Goal: Transaction & Acquisition: Register for event/course

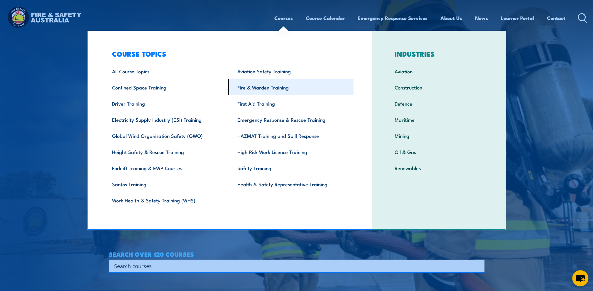
click at [271, 87] on link "Fire & Warden Training" at bounding box center [290, 87] width 125 height 16
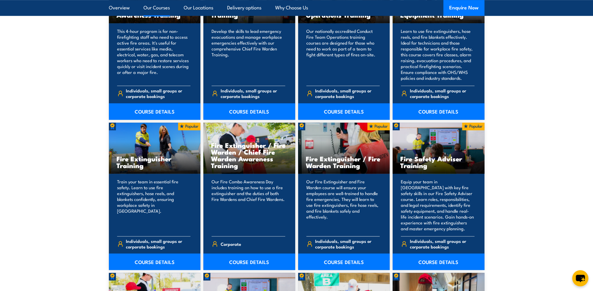
scroll to position [528, 0]
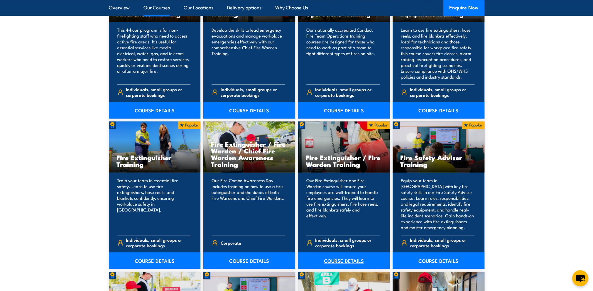
click at [340, 259] on link "COURSE DETAILS" at bounding box center [344, 260] width 92 height 16
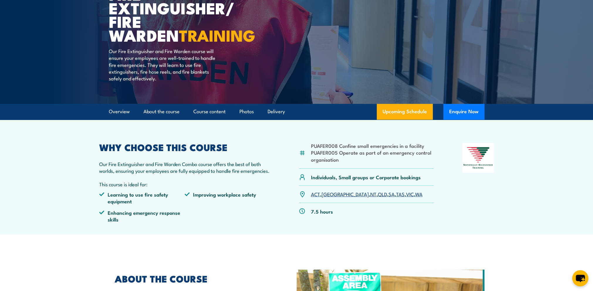
scroll to position [88, 0]
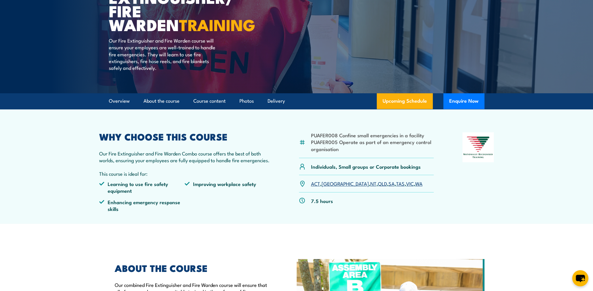
click at [388, 185] on link "SA" at bounding box center [391, 183] width 6 height 7
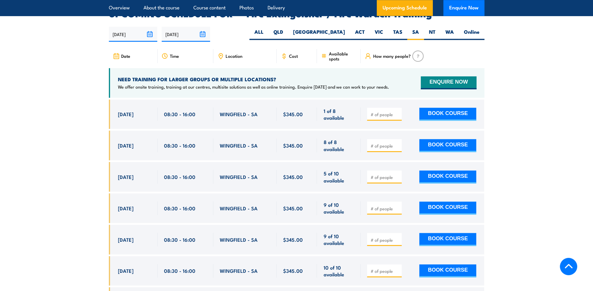
scroll to position [963, 0]
click at [451, 170] on button "BOOK COURSE" at bounding box center [447, 176] width 57 height 13
click at [382, 174] on input "number" at bounding box center [384, 177] width 29 height 6
type input "1"
click at [448, 170] on button "BOOK COURSE" at bounding box center [447, 176] width 57 height 13
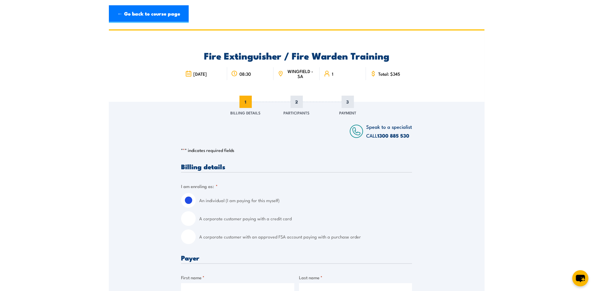
click at [195, 236] on input "A corporate customer with an approved FSA account paying with a purchase order" at bounding box center [188, 236] width 15 height 15
radio input "true"
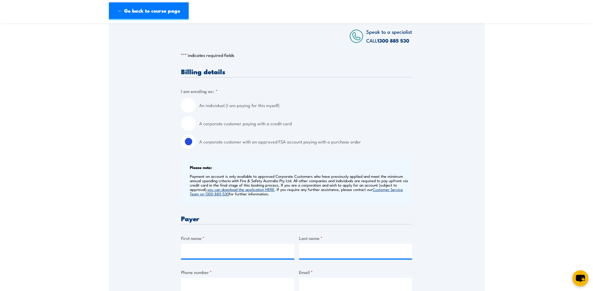
scroll to position [117, 0]
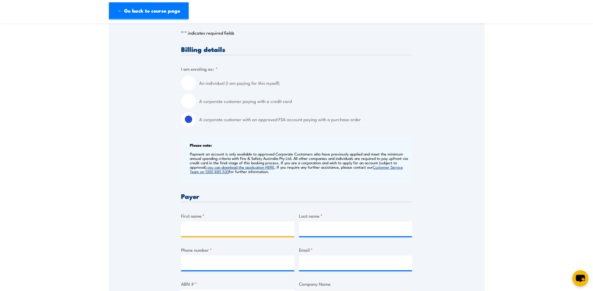
click at [201, 231] on input "First name *" at bounding box center [237, 228] width 113 height 15
type input "[PERSON_NAME]"
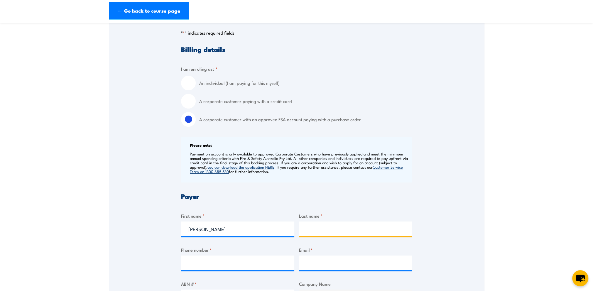
click at [314, 225] on input "Last name *" at bounding box center [355, 228] width 113 height 15
type input "Fuss"
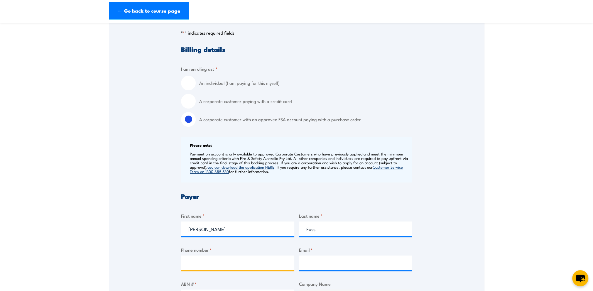
click at [209, 263] on input "Phone number *" at bounding box center [237, 262] width 113 height 15
type input "0883615400"
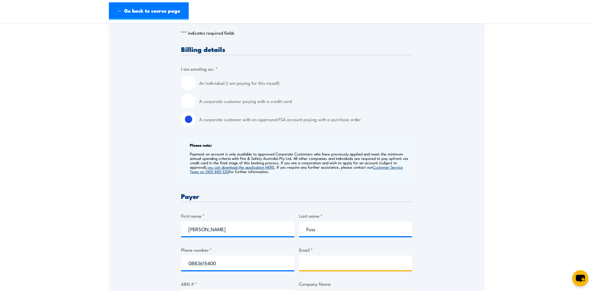
type input "windsorgardenswh@bunnings.com.au"
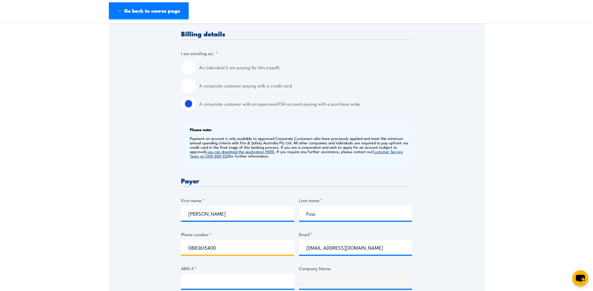
scroll to position [147, 0]
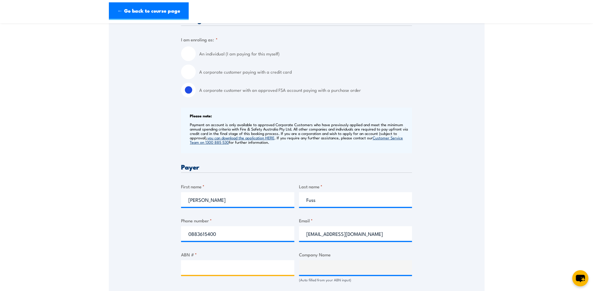
click at [204, 267] on input "ABN # *" at bounding box center [237, 267] width 113 height 15
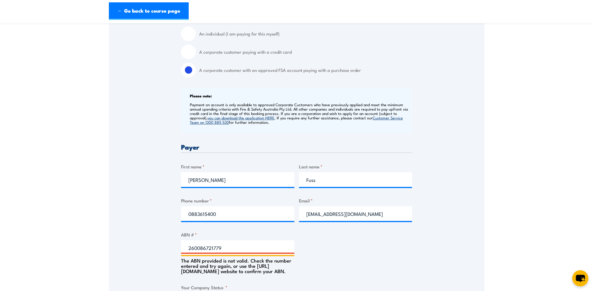
scroll to position [176, 0]
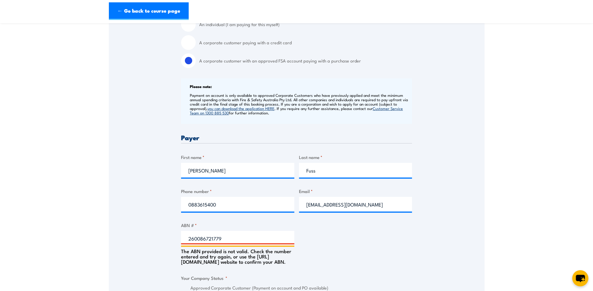
drag, startPoint x: 227, startPoint y: 237, endPoint x: 177, endPoint y: 240, distance: 50.2
click at [177, 239] on div "Speak to a specialist CALL 1300 885 530 CALL 1300 885 530 " * " indicates requi…" at bounding box center [296, 255] width 375 height 658
type input "26008672179"
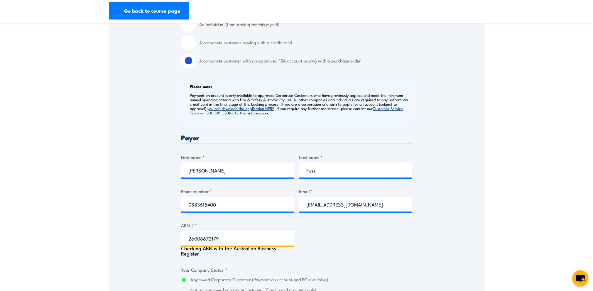
type input "BUNNINGS GROUP LIMITED"
radio input "true"
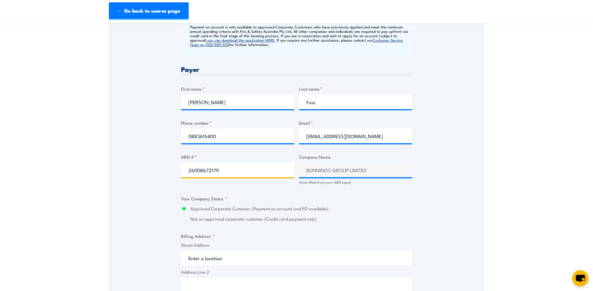
scroll to position [264, 0]
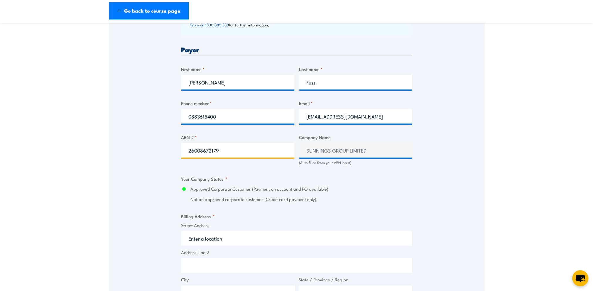
type input "26008672179"
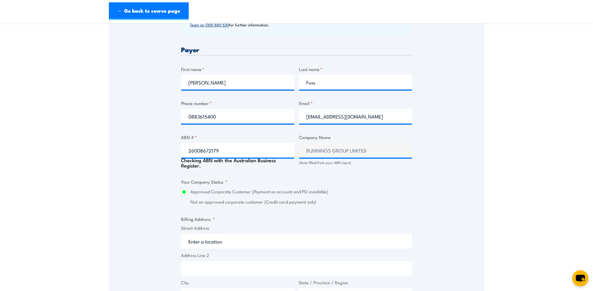
click at [220, 238] on input "Street Address" at bounding box center [296, 241] width 231 height 15
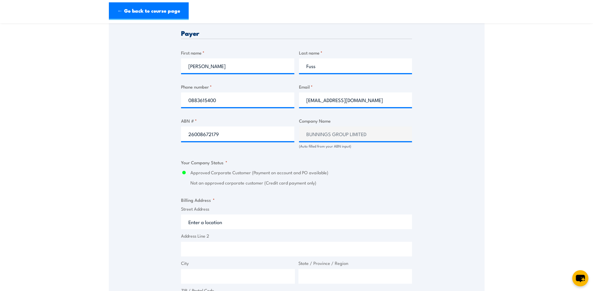
scroll to position [293, 0]
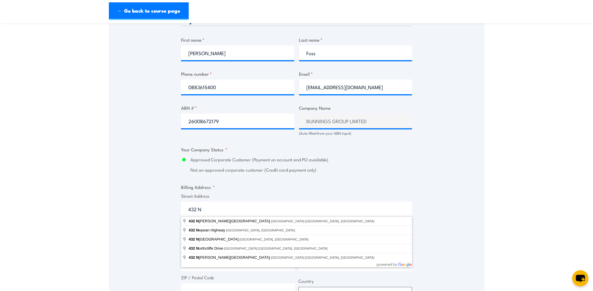
type input "432 North East Road, Windsor Gardens SA, Australia"
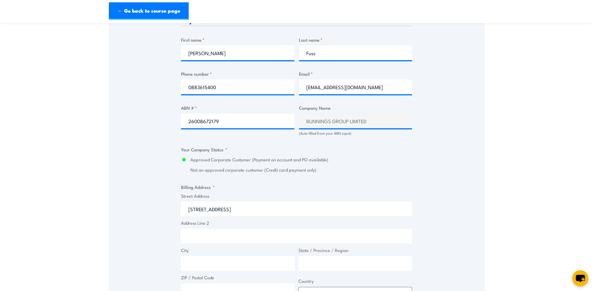
type input "432 North East Road"
type input "Windsor Gardens"
type input "South Australia"
type input "5087"
select select "Australia"
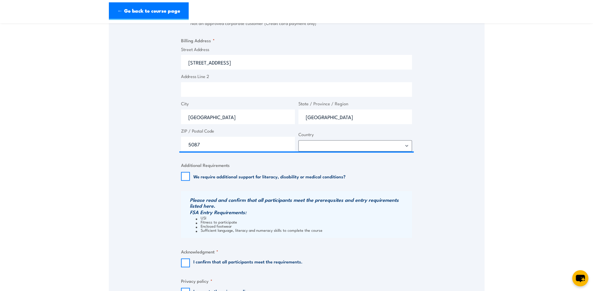
scroll to position [469, 0]
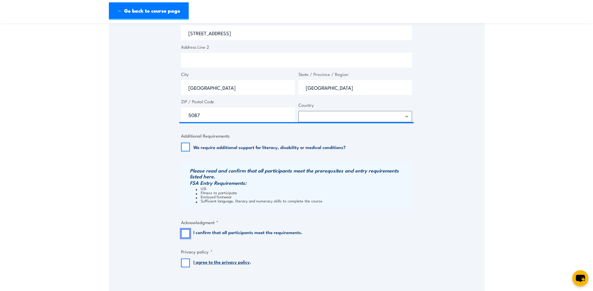
click at [186, 234] on input "I confirm that all participants meet the requirements." at bounding box center [185, 233] width 9 height 9
checkbox input "true"
click at [185, 263] on input "I agree to the privacy policy ." at bounding box center [185, 262] width 9 height 9
checkbox input "true"
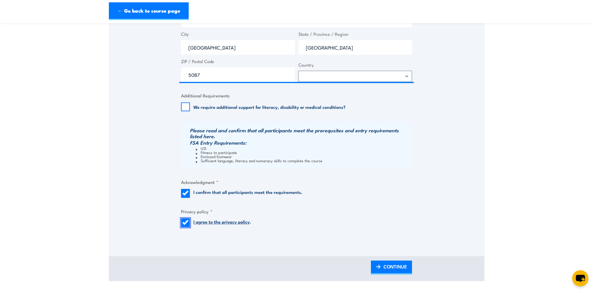
scroll to position [557, 0]
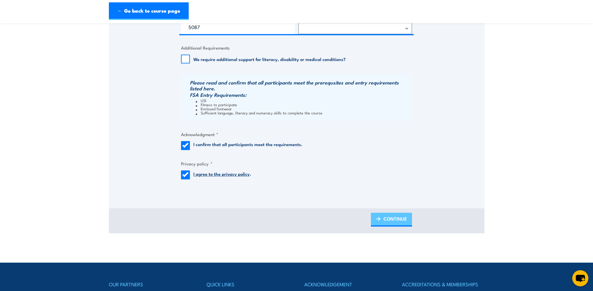
click at [381, 221] on link "CONTINUE" at bounding box center [391, 220] width 41 height 14
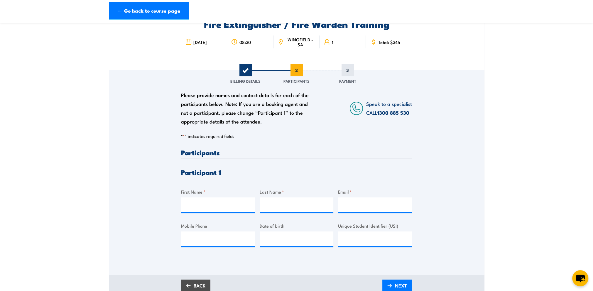
scroll to position [0, 0]
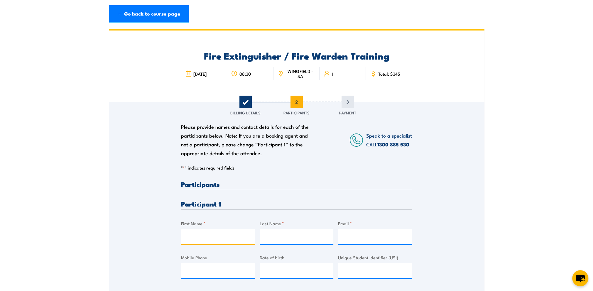
click at [193, 233] on input "First Name *" at bounding box center [218, 236] width 74 height 15
type input "j"
type input "Jemma"
type input "Pearton"
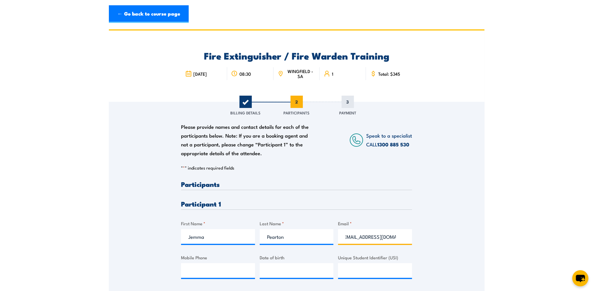
type input "jppearton02@gmail.com"
click at [273, 270] on input "__/__/____" at bounding box center [297, 270] width 74 height 15
type input "28/10/2002"
click at [194, 268] on input "Mobile Phone" at bounding box center [218, 270] width 74 height 15
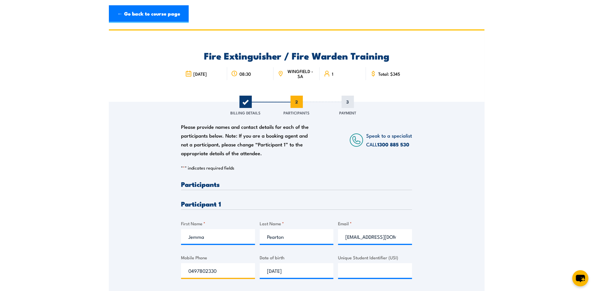
type input "0497802330"
click at [376, 271] on input "Unique Student Identifier (USI)" at bounding box center [375, 270] width 74 height 15
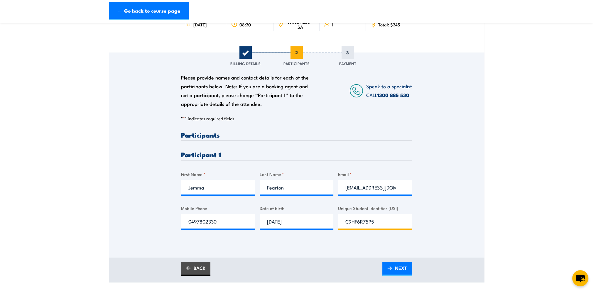
scroll to position [59, 0]
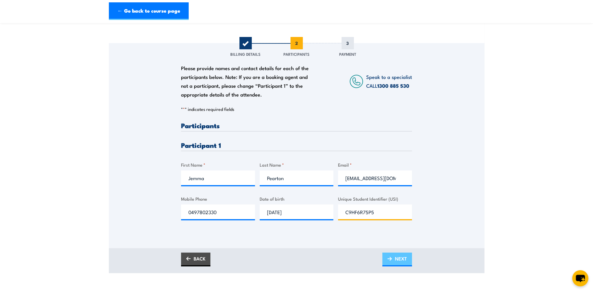
type input "C9HF6R75P5"
click at [387, 259] on img at bounding box center [389, 259] width 5 height 4
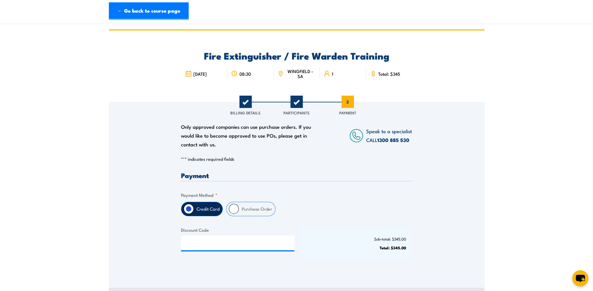
scroll to position [0, 0]
click at [231, 209] on input "Purchase Order" at bounding box center [234, 209] width 10 height 10
radio input "true"
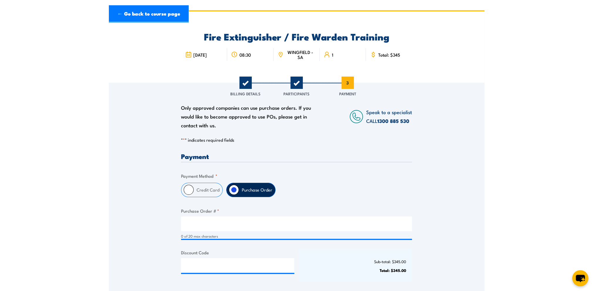
scroll to position [29, 0]
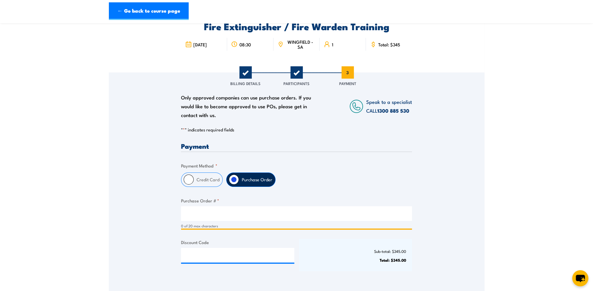
click at [204, 215] on input "Purchase Order # *" at bounding box center [296, 213] width 231 height 15
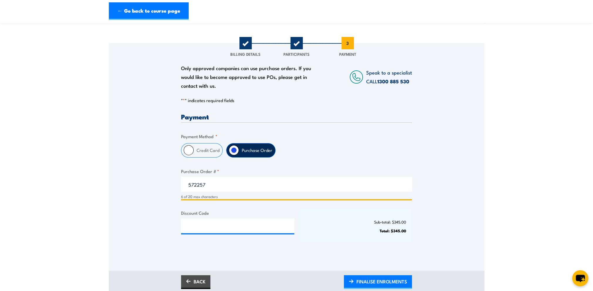
scroll to position [88, 0]
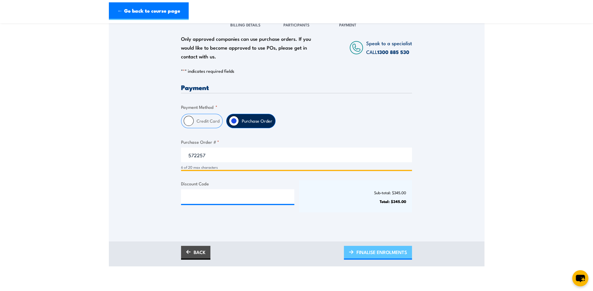
type input "572257"
drag, startPoint x: 374, startPoint y: 252, endPoint x: 372, endPoint y: 249, distance: 3.3
click at [374, 252] on span "FINALISE ENROLMENTS" at bounding box center [381, 252] width 50 height 16
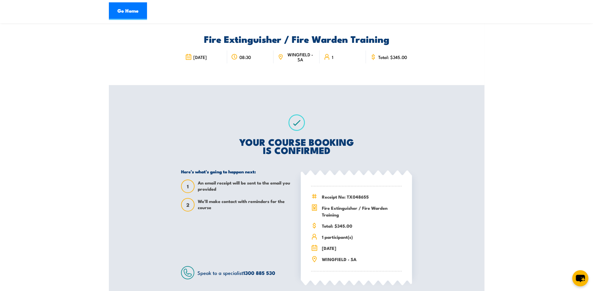
scroll to position [29, 0]
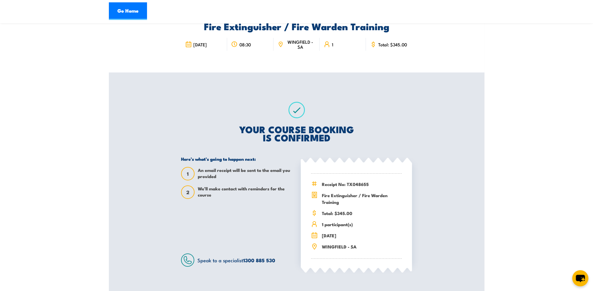
click at [516, 55] on section "Fire Extinguisher / Fire Warden Training 08:30 1 1" at bounding box center [296, 148] width 593 height 296
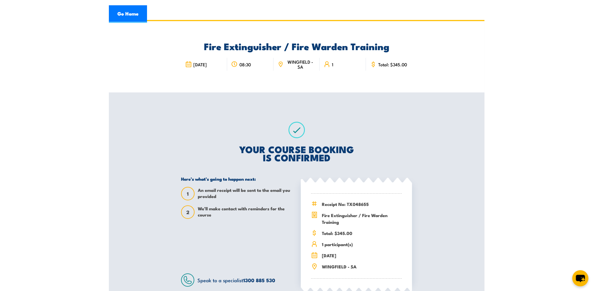
scroll to position [0, 0]
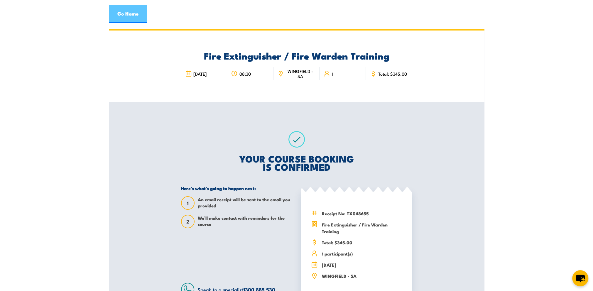
click at [126, 8] on link "Go Home" at bounding box center [128, 14] width 38 height 18
